Goal: Information Seeking & Learning: Check status

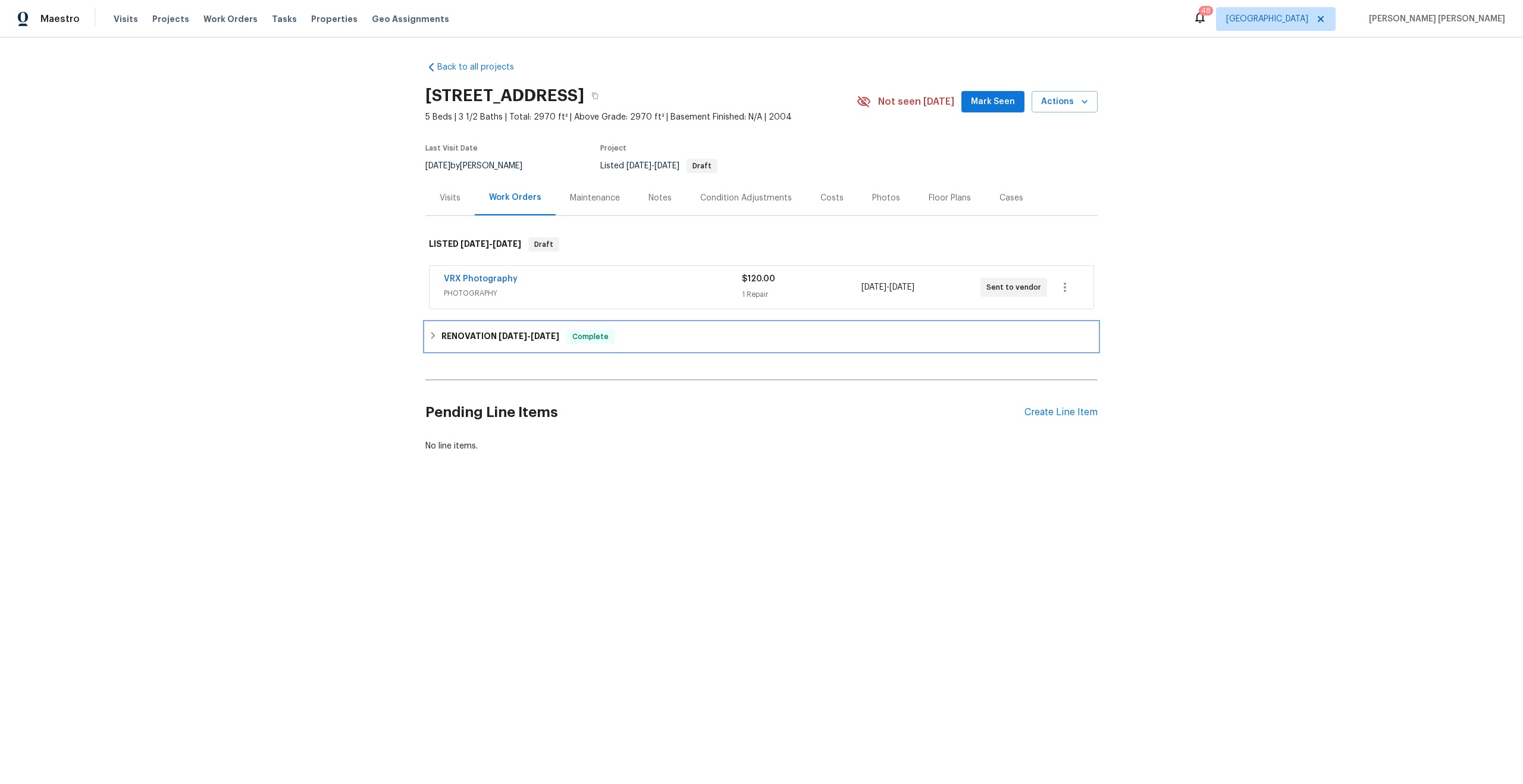
click at [680, 323] on div "RENOVATION 6/2/25 - 10/11/25 Complete" at bounding box center [761, 336] width 672 height 29
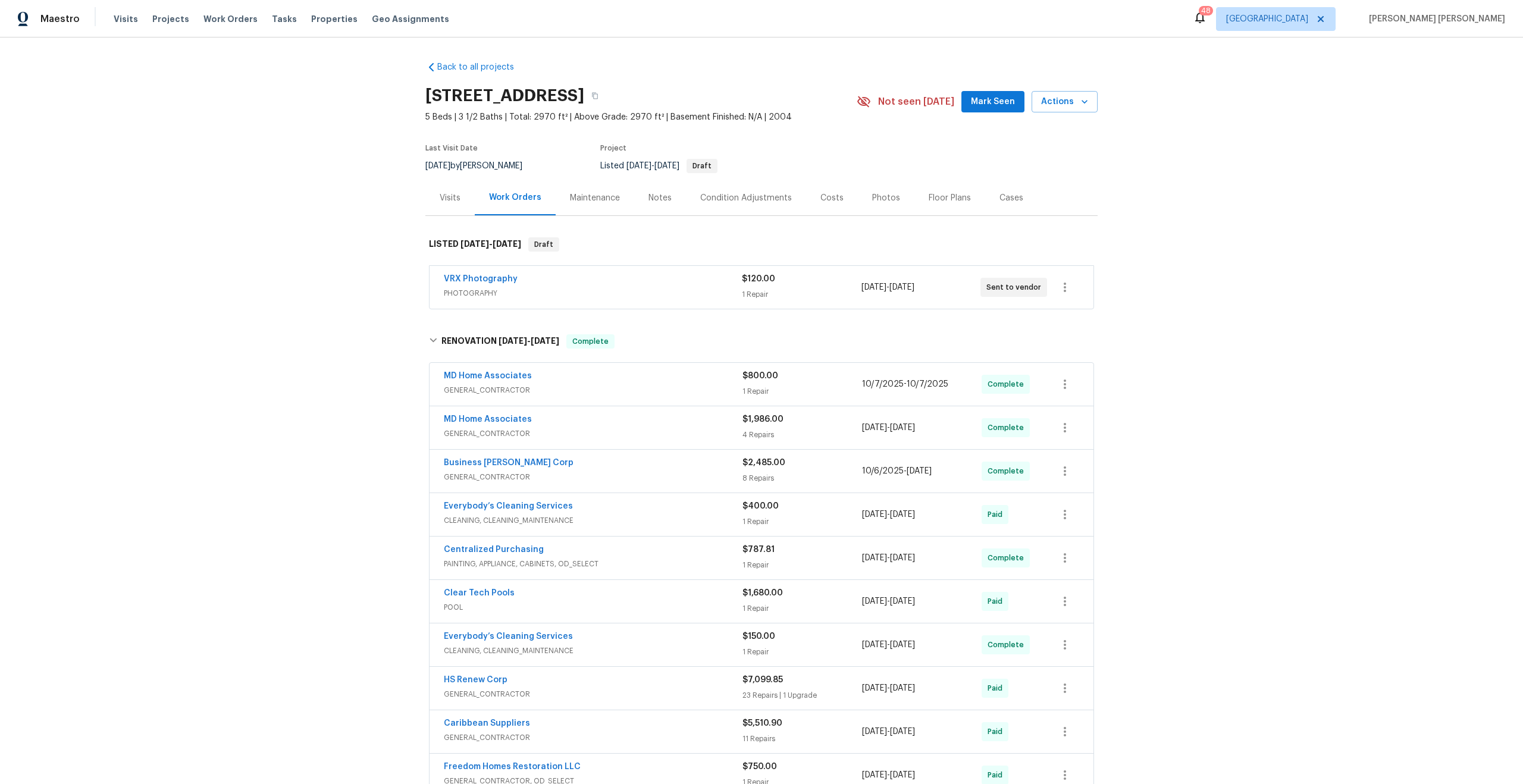
click at [455, 198] on div "Visits" at bounding box center [450, 198] width 21 height 12
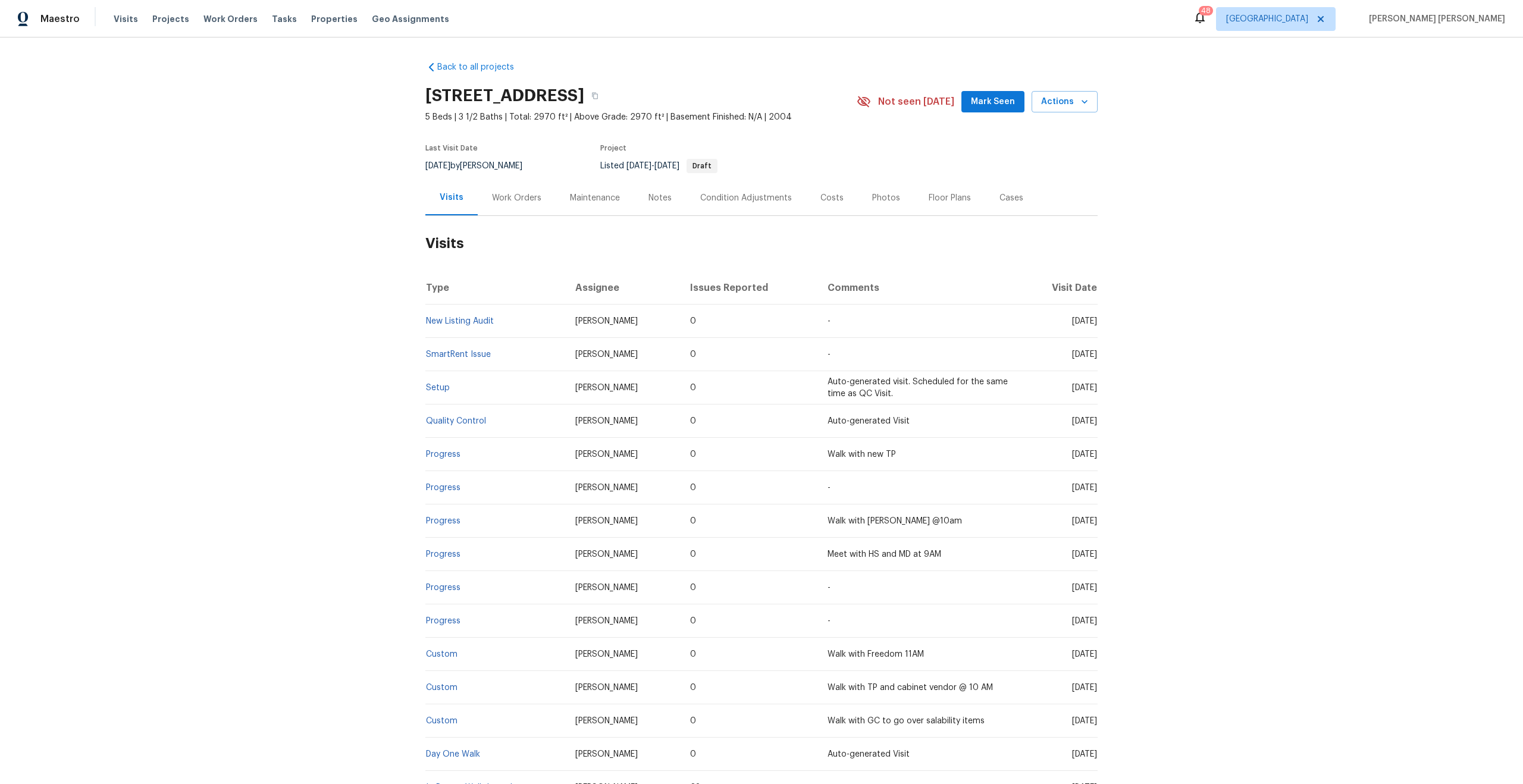
click at [824, 196] on div "Costs" at bounding box center [832, 198] width 23 height 12
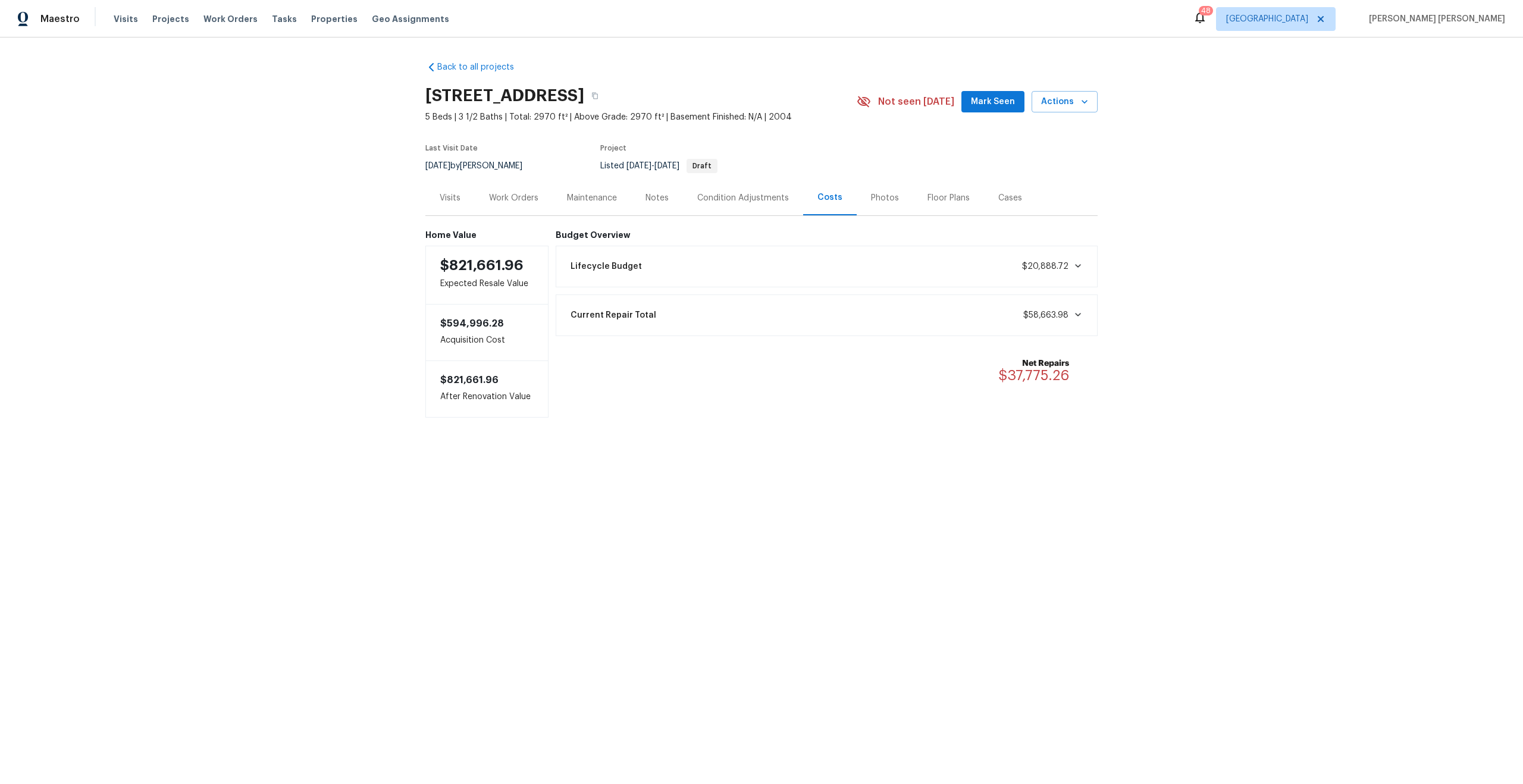
click at [1051, 373] on span "$37,775.26" at bounding box center [1034, 375] width 71 height 14
click at [1274, 348] on div "Back to all projects 10216 Woodborne Pl, Bradenton, FL 34202 5 Beds | 3 1/2 Bat…" at bounding box center [761, 263] width 1523 height 451
click at [996, 322] on div "Current Repair Total $58,663.98" at bounding box center [827, 315] width 527 height 26
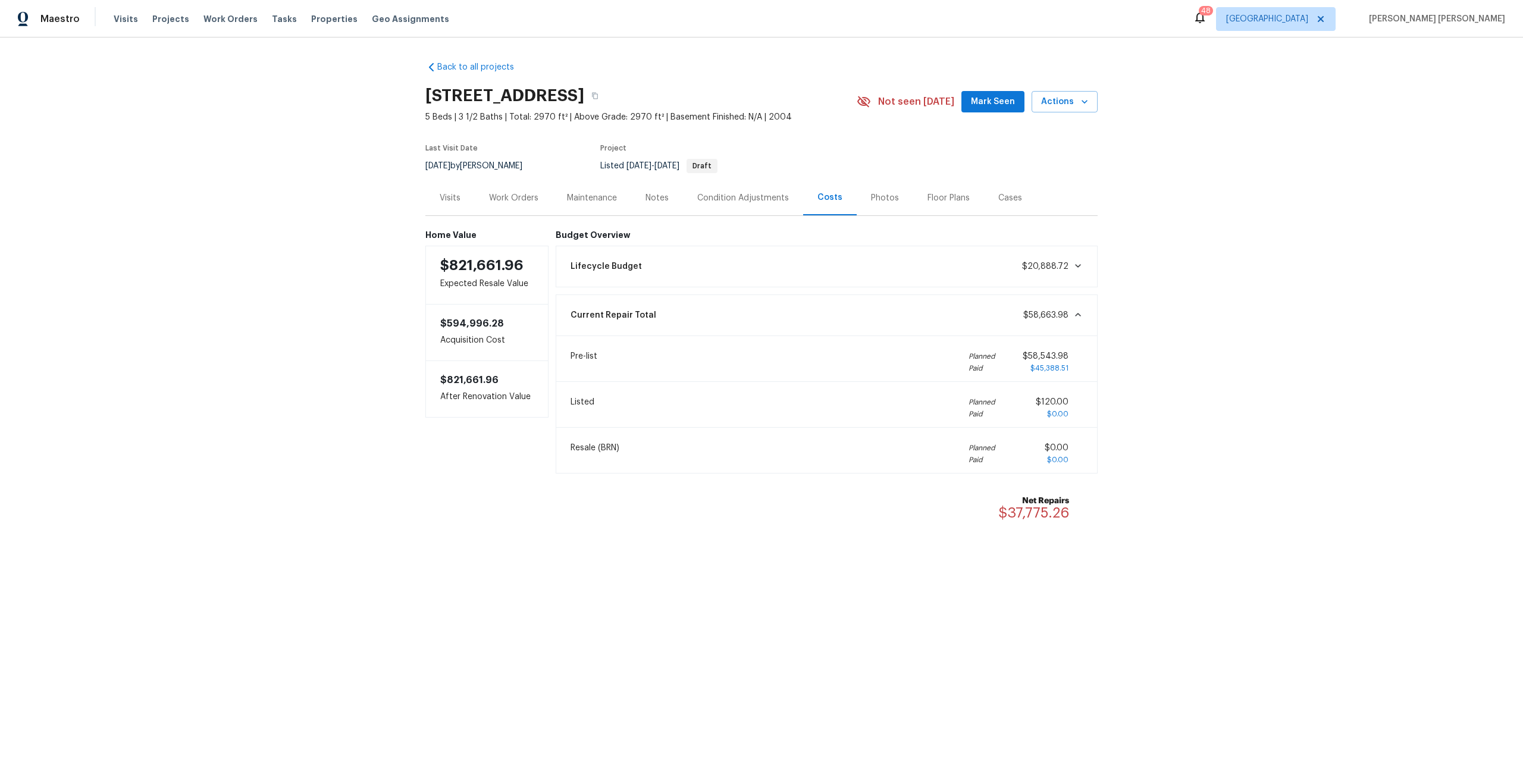
click at [996, 322] on div "Current Repair Total $58,663.98" at bounding box center [827, 315] width 527 height 26
